Goal: Transaction & Acquisition: Purchase product/service

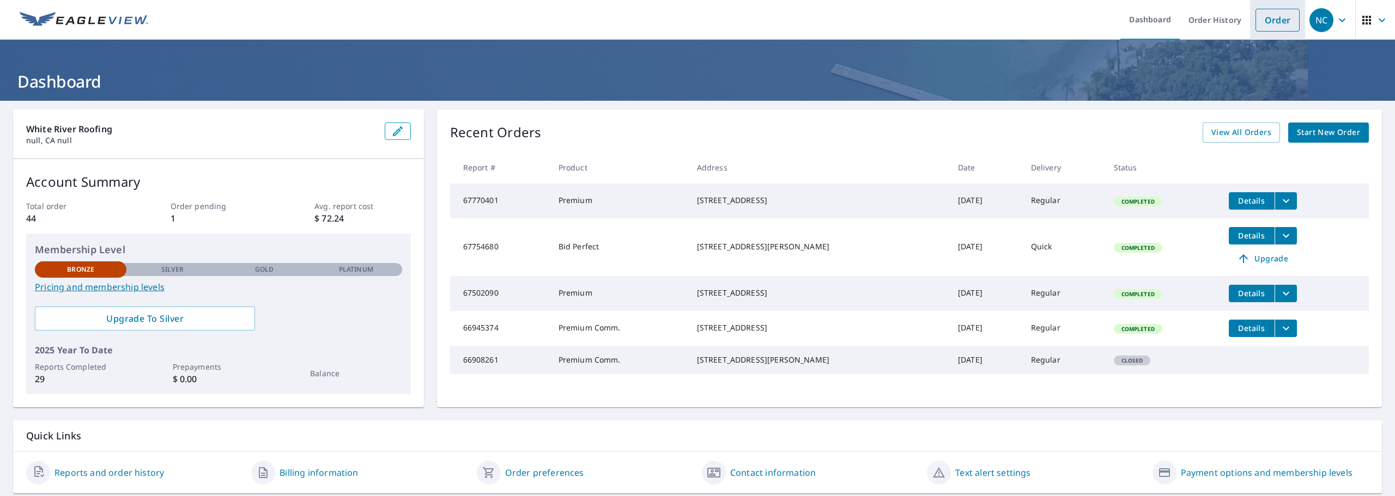
click at [1267, 28] on link "Order" at bounding box center [1277, 20] width 44 height 23
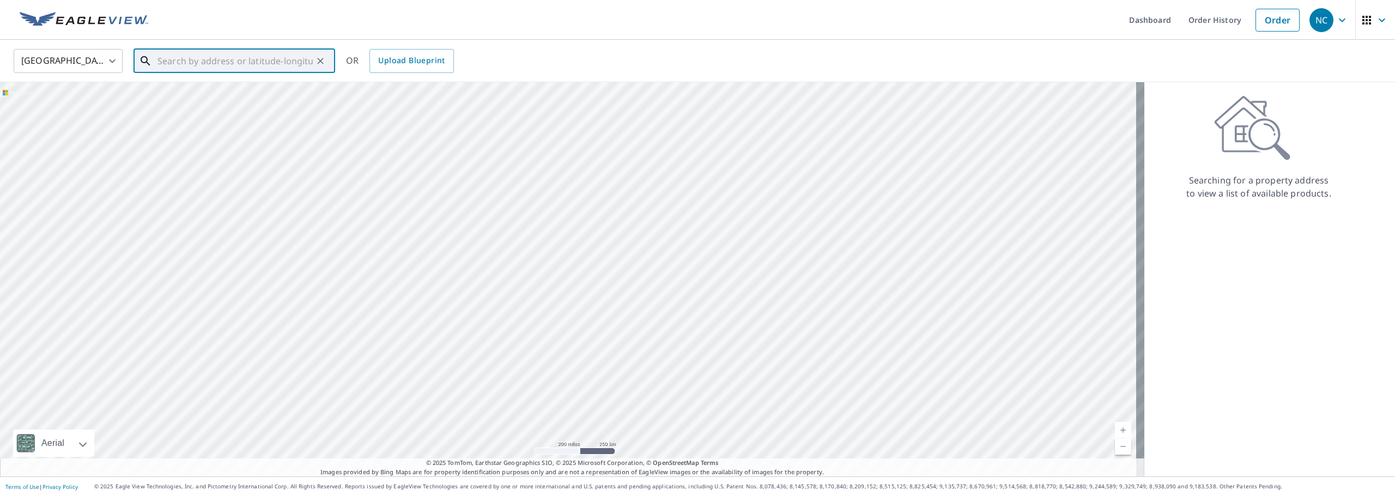
click at [197, 67] on input "text" at bounding box center [234, 61] width 155 height 31
click at [218, 95] on span "[STREET_ADDRESS][PERSON_NAME]" at bounding box center [240, 92] width 171 height 13
type input "[STREET_ADDRESS][PERSON_NAME]"
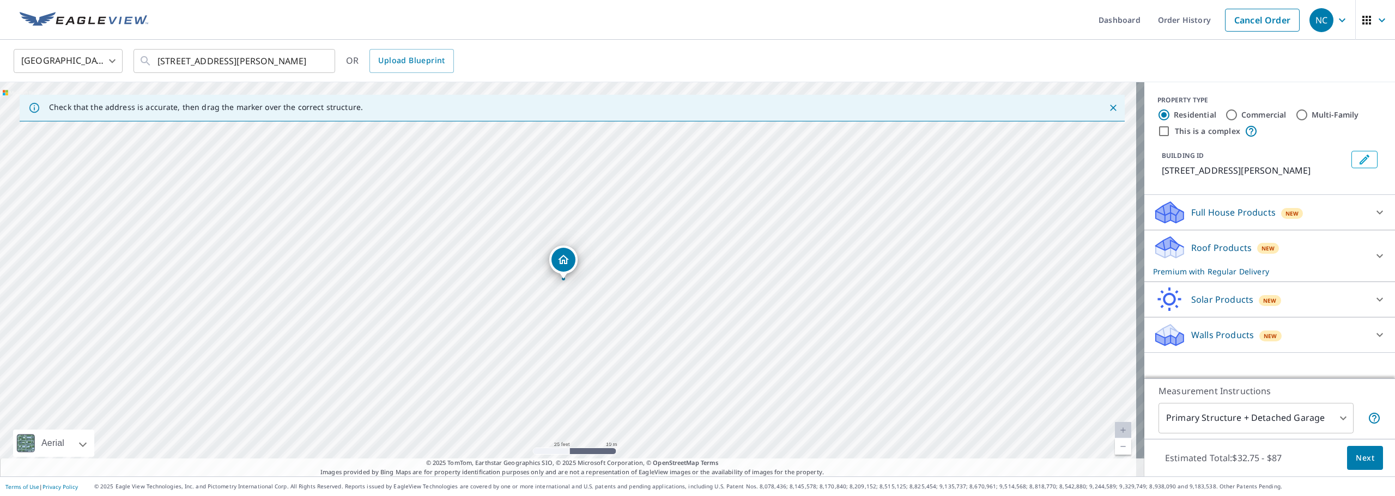
click at [623, 277] on div "[STREET_ADDRESS][PERSON_NAME]" at bounding box center [572, 279] width 1144 height 394
click at [1373, 258] on icon at bounding box center [1379, 256] width 13 height 13
click at [1373, 252] on icon at bounding box center [1379, 256] width 13 height 13
click at [1338, 412] on body "NC [GEOGRAPHIC_DATA] Dashboard Order History Cancel Order NC [GEOGRAPHIC_DATA] …" at bounding box center [697, 248] width 1395 height 496
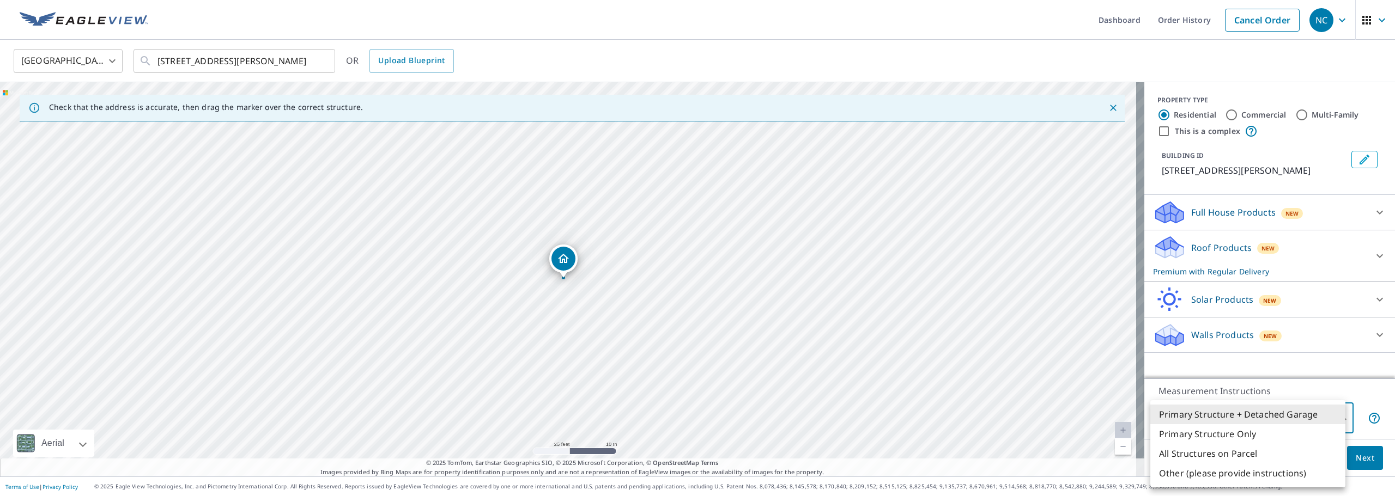
click at [1212, 414] on li "Primary Structure + Detached Garage" at bounding box center [1247, 415] width 195 height 20
click at [1248, 416] on body "NC [GEOGRAPHIC_DATA] Dashboard Order History Cancel Order NC [GEOGRAPHIC_DATA] …" at bounding box center [697, 248] width 1395 height 496
click at [1208, 435] on li "Primary Structure Only" at bounding box center [1247, 434] width 195 height 20
click at [1237, 412] on body "NC [GEOGRAPHIC_DATA] Dashboard Order History Cancel Order NC [GEOGRAPHIC_DATA] …" at bounding box center [697, 248] width 1395 height 496
click at [1215, 417] on li "Primary Structure + Detached Garage" at bounding box center [1247, 415] width 195 height 20
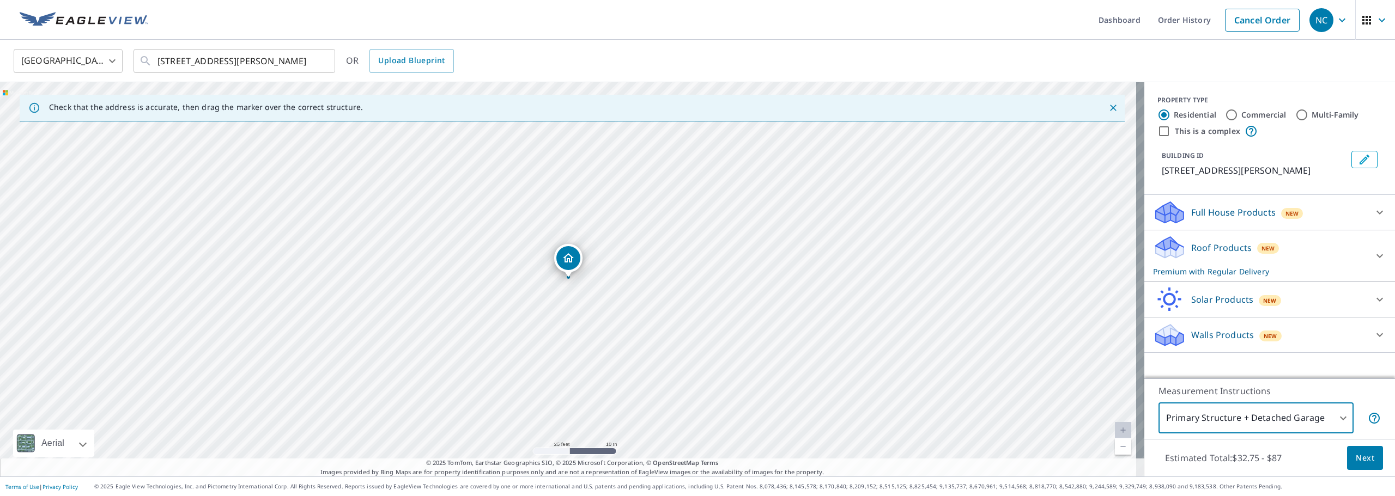
click at [1225, 425] on body "NC [GEOGRAPHIC_DATA] Dashboard Order History Cancel Order NC [GEOGRAPHIC_DATA] …" at bounding box center [697, 248] width 1395 height 496
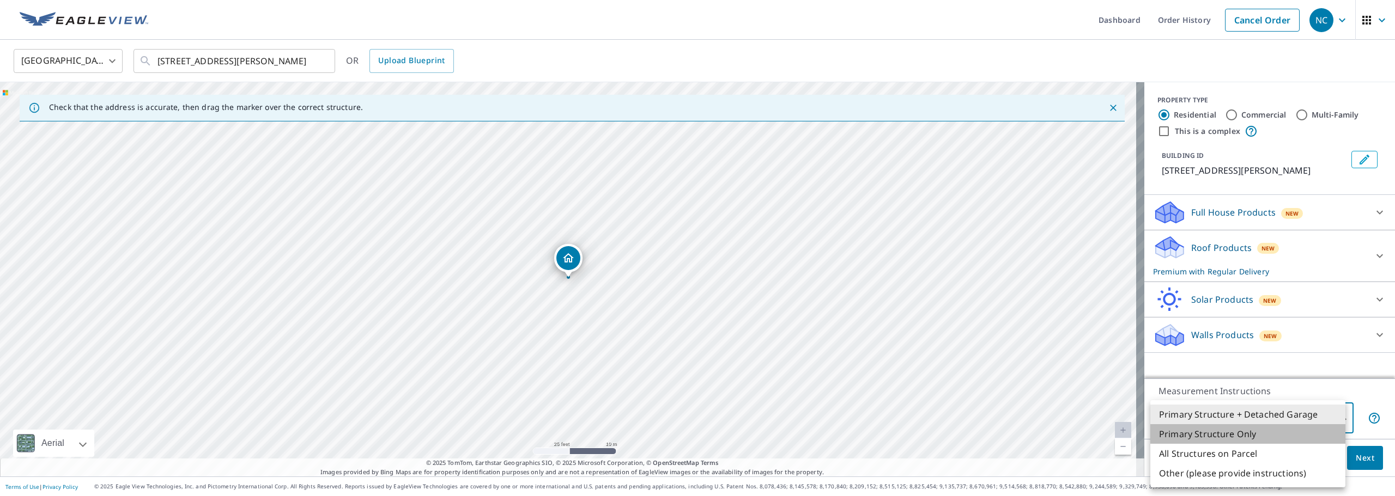
click at [1217, 433] on li "Primary Structure Only" at bounding box center [1247, 434] width 195 height 20
type input "2"
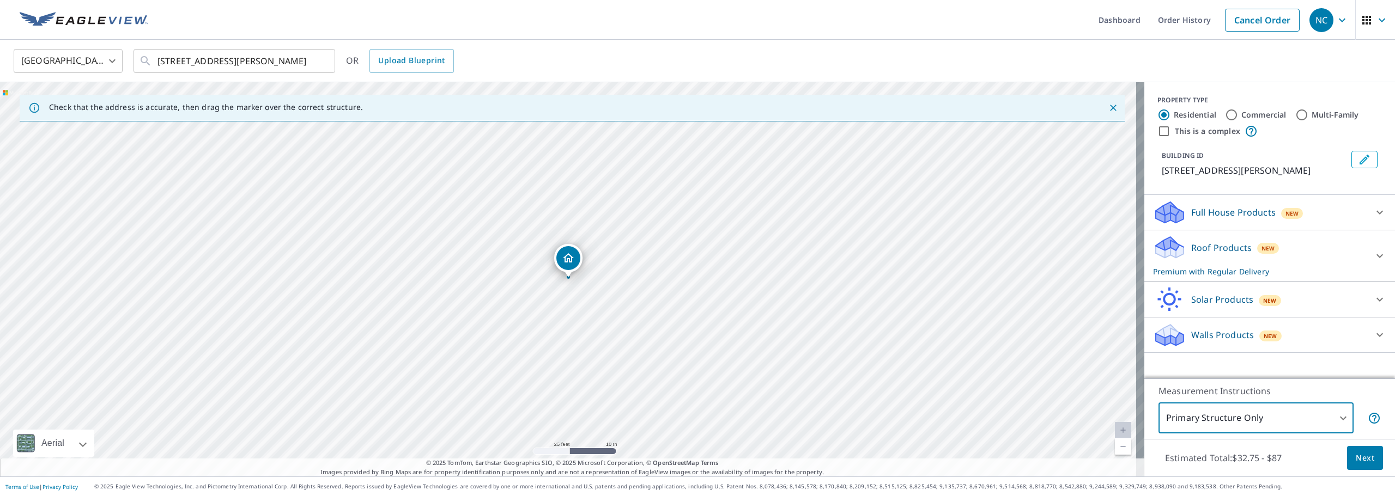
click at [1326, 425] on body "NC [GEOGRAPHIC_DATA] Dashboard Order History Cancel Order NC [GEOGRAPHIC_DATA] …" at bounding box center [697, 248] width 1395 height 496
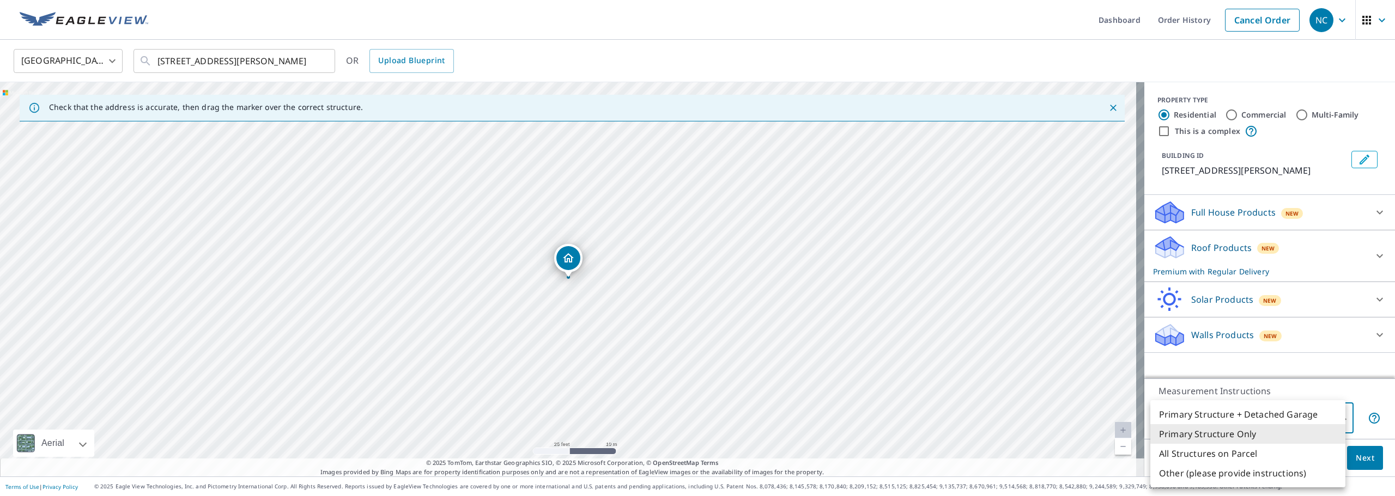
click at [1215, 433] on li "Primary Structure Only" at bounding box center [1247, 434] width 195 height 20
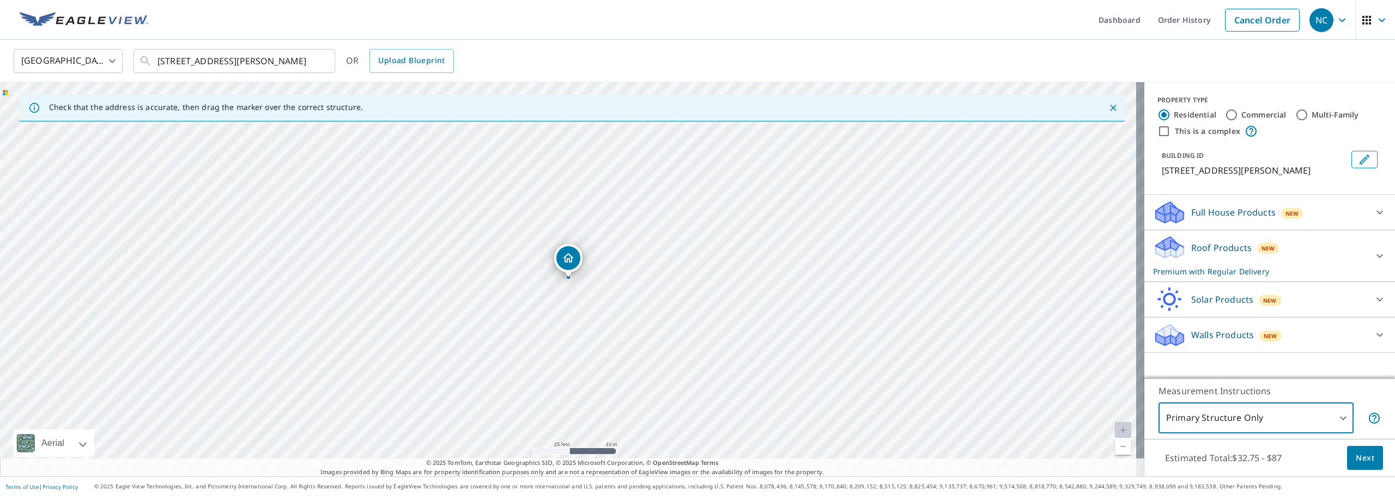
click at [1359, 203] on div "Full House Products New" at bounding box center [1269, 212] width 233 height 26
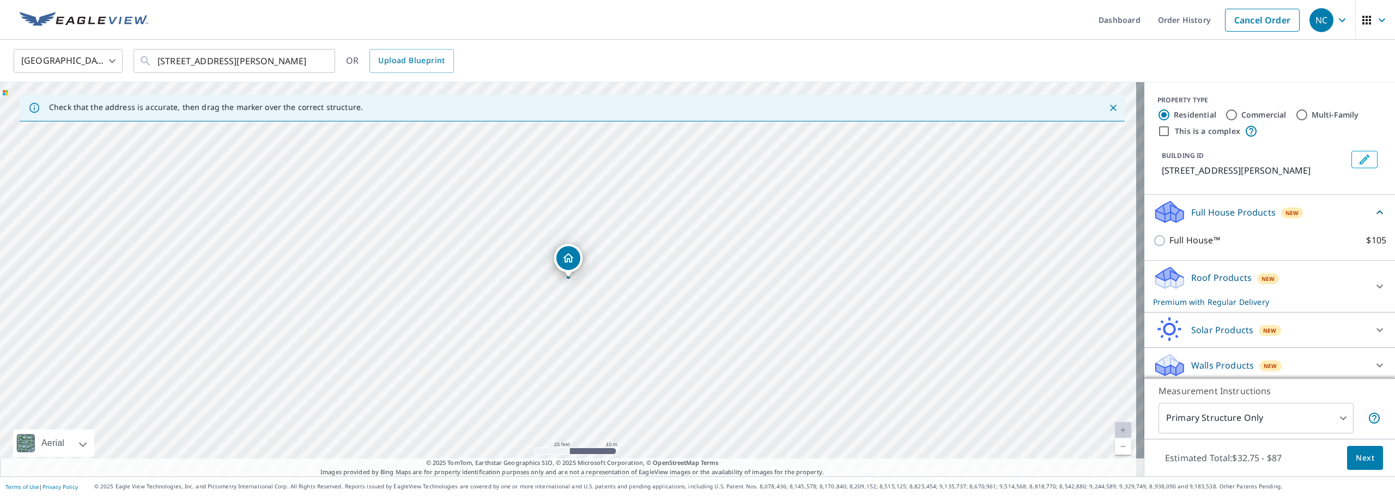
click at [1373, 209] on icon at bounding box center [1379, 212] width 13 height 13
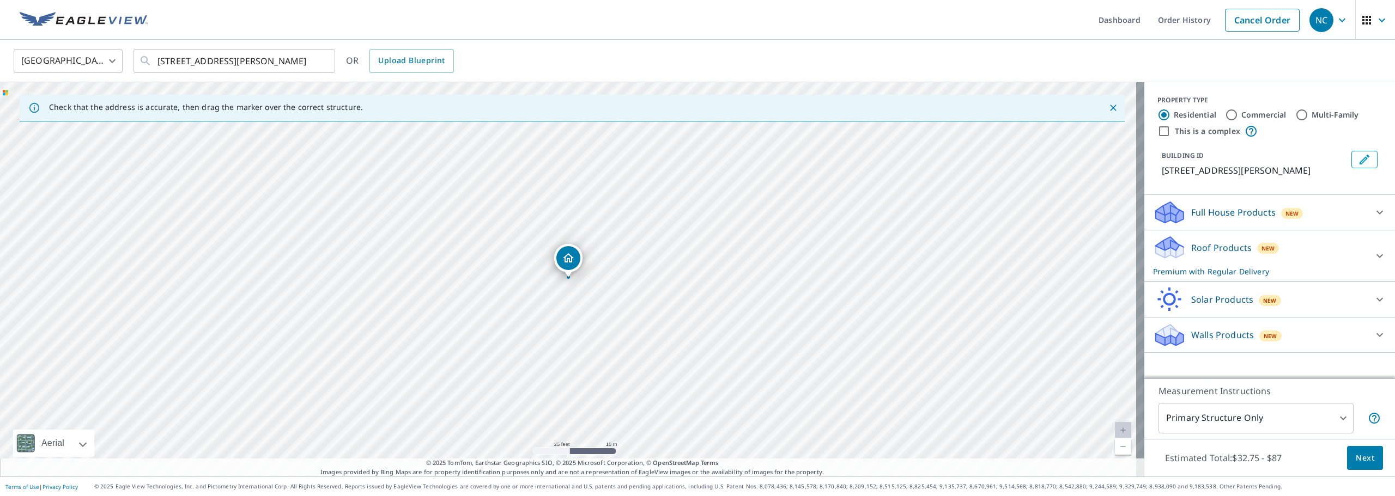
click at [1373, 251] on icon at bounding box center [1379, 256] width 13 height 13
click at [1370, 246] on div "Roof Products New Premium with Regular Delivery Premium $32.75 - $87 Delivery R…" at bounding box center [1269, 329] width 251 height 199
click at [1373, 257] on icon at bounding box center [1379, 256] width 13 height 13
click at [1361, 464] on span "Next" at bounding box center [1364, 459] width 19 height 14
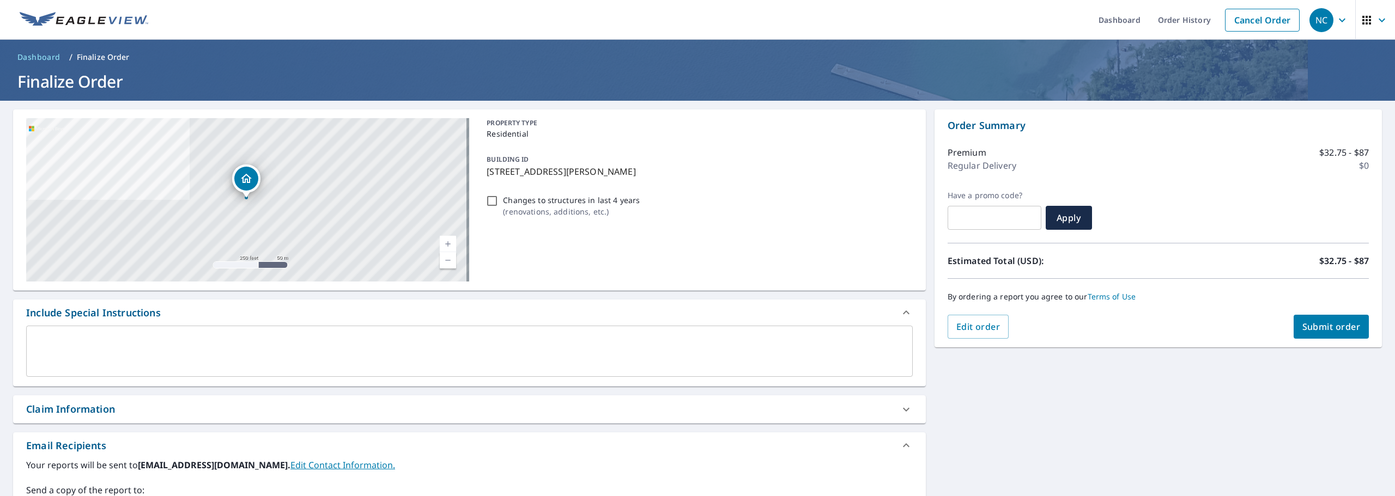
click at [1335, 328] on span "Submit order" at bounding box center [1331, 327] width 58 height 12
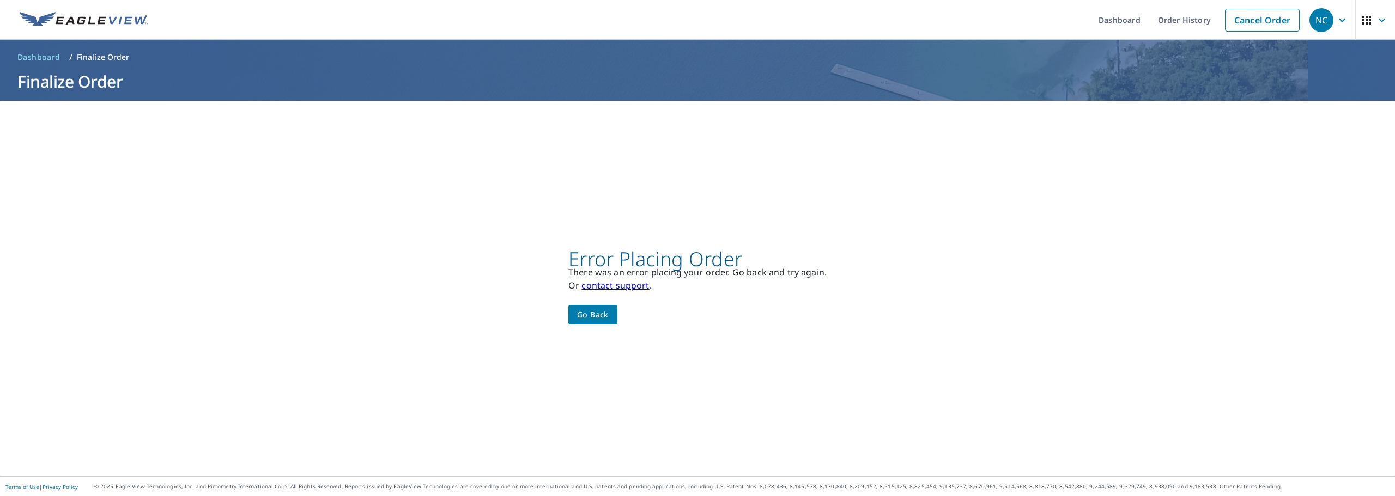
click at [102, 19] on img at bounding box center [84, 20] width 129 height 16
